Goal: Task Accomplishment & Management: Manage account settings

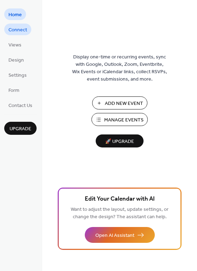
click at [25, 35] on link "Connect" at bounding box center [17, 30] width 27 height 12
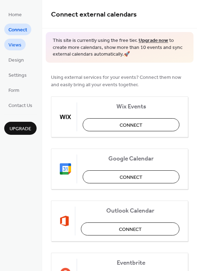
click at [20, 41] on span "Views" at bounding box center [14, 44] width 13 height 7
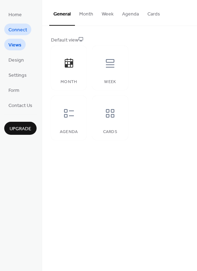
click at [22, 24] on link "Connect" at bounding box center [17, 30] width 27 height 12
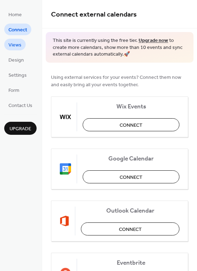
click at [15, 39] on link "Views" at bounding box center [14, 45] width 21 height 12
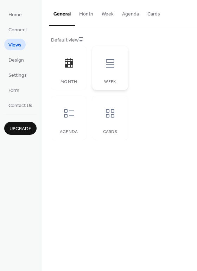
click at [112, 71] on div at bounding box center [109, 63] width 21 height 21
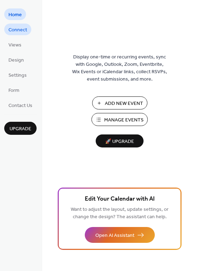
click at [17, 32] on span "Connect" at bounding box center [17, 29] width 19 height 7
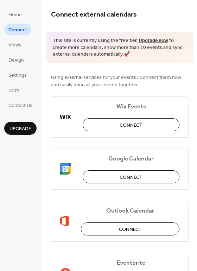
click at [16, 51] on ul "Home Connect Views Design Settings Form Contact Us" at bounding box center [20, 59] width 32 height 102
click at [17, 45] on span "Views" at bounding box center [14, 44] width 13 height 7
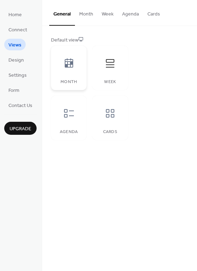
click at [75, 83] on div "Month" at bounding box center [68, 81] width 21 height 5
